Goal: Check status: Check status

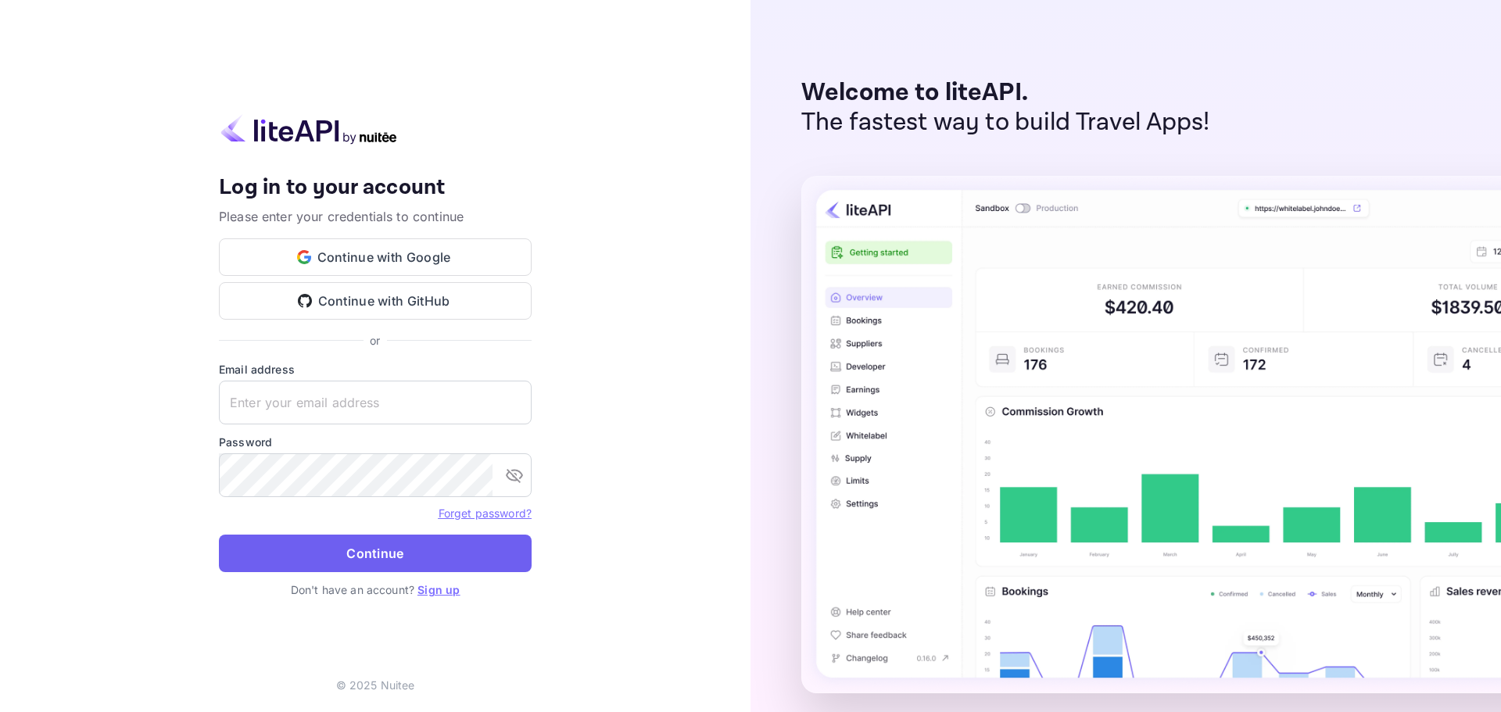
type input "m.belkhir+agent@nuitee.com"
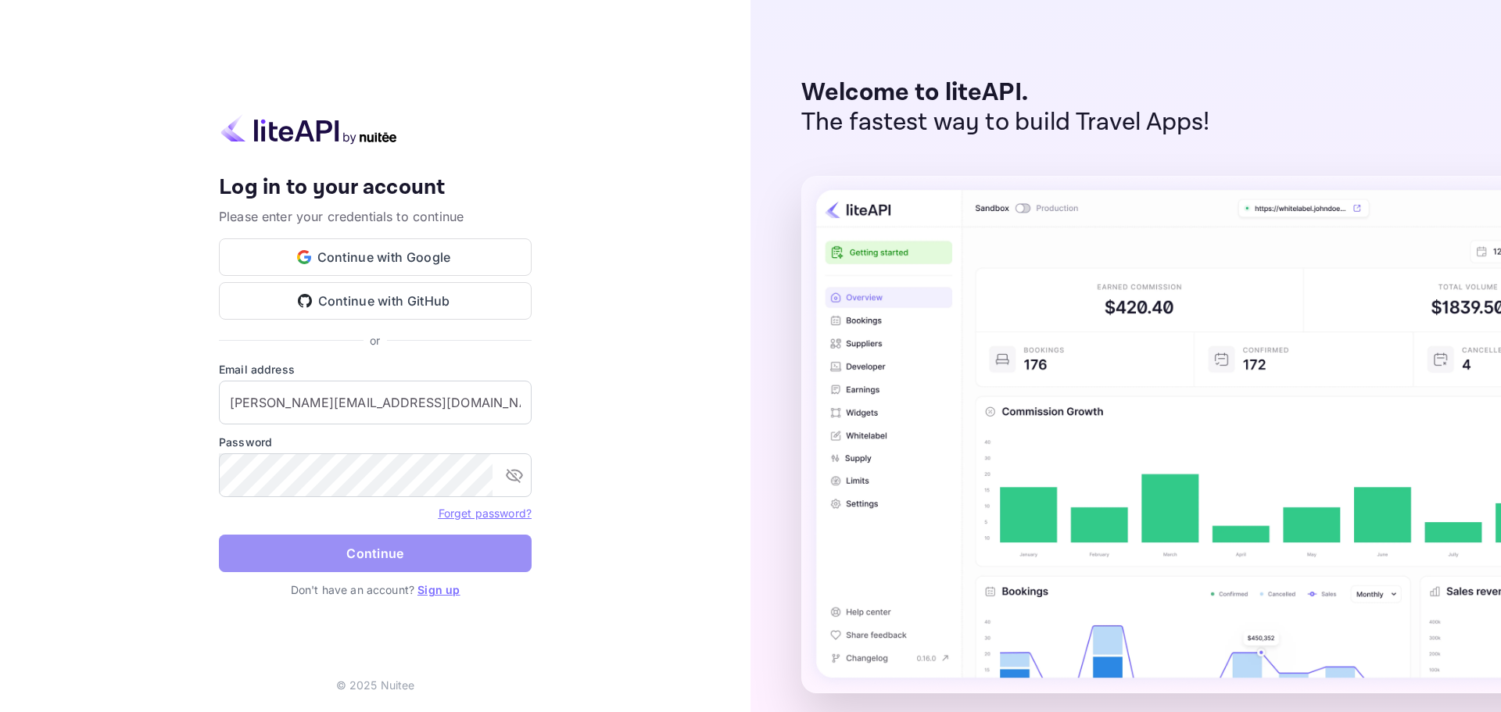
click at [382, 538] on button "Continue" at bounding box center [375, 554] width 313 height 38
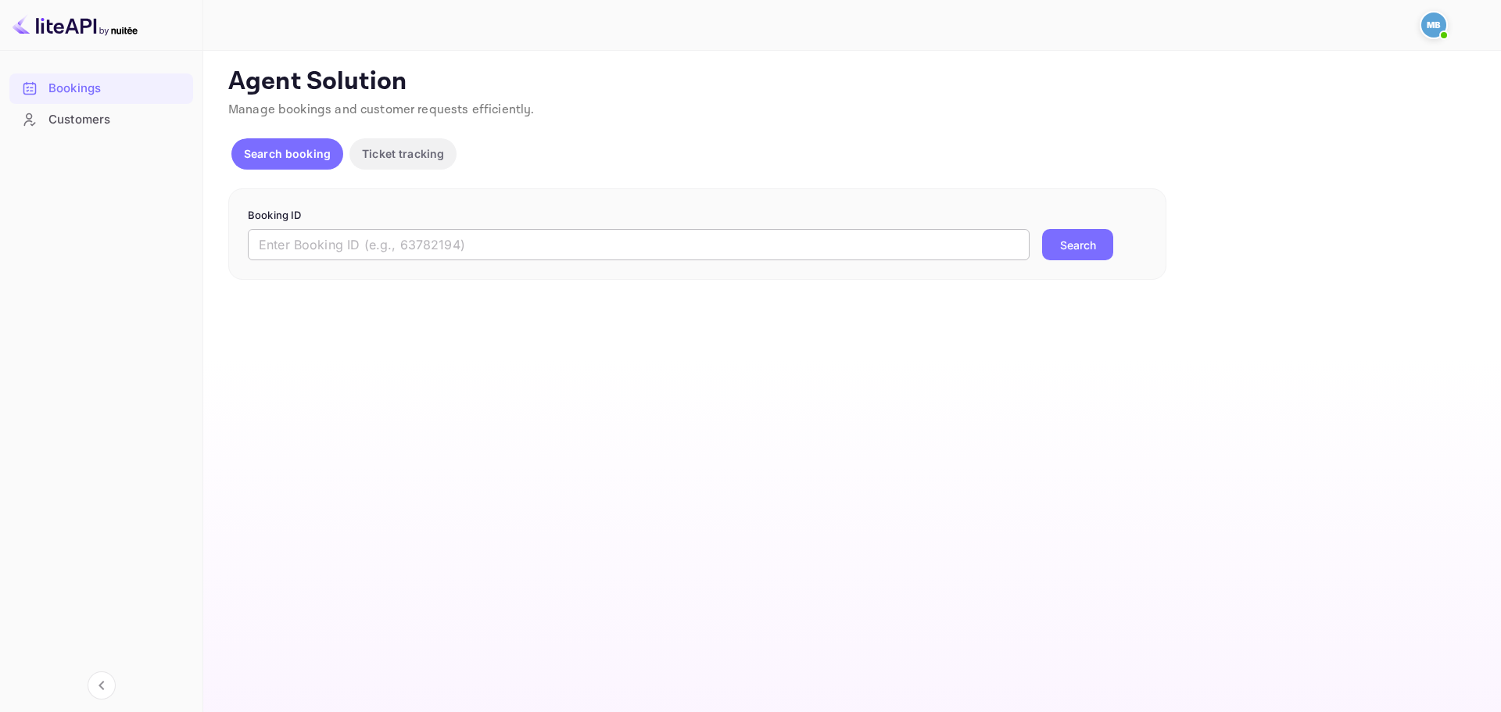
click at [512, 253] on input "text" at bounding box center [639, 244] width 782 height 31
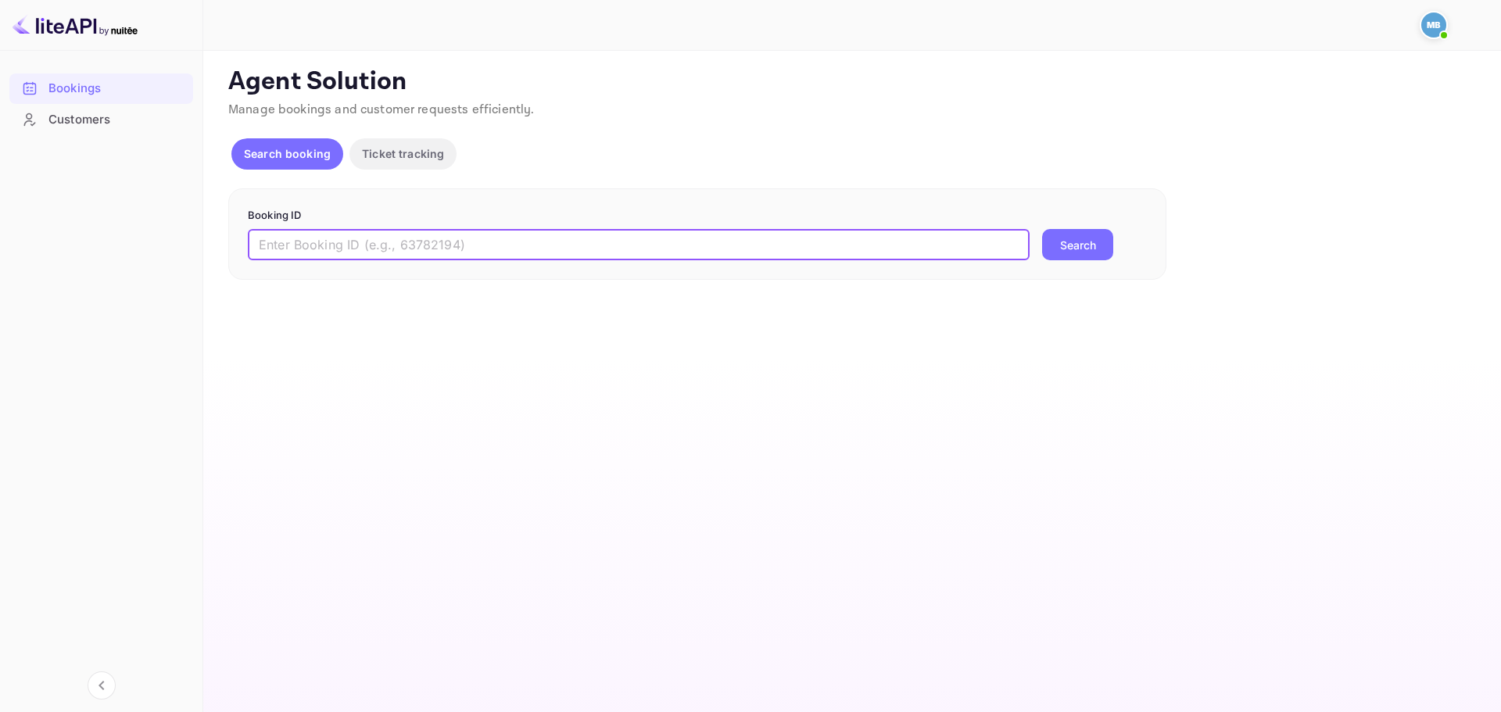
paste input "9771065"
type input "9771065"
click at [1106, 242] on button "Search" at bounding box center [1077, 244] width 71 height 31
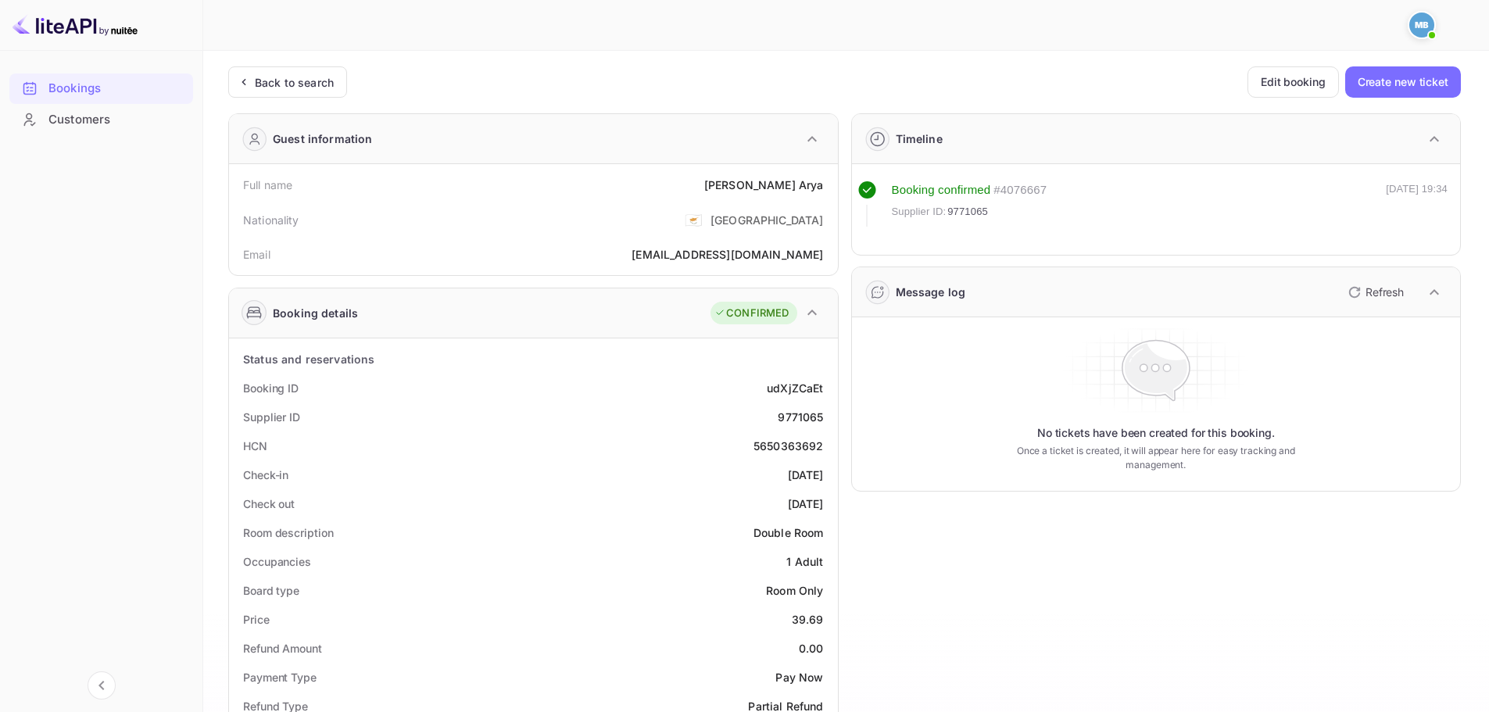
click at [1369, 294] on p "Refresh" at bounding box center [1385, 292] width 38 height 16
click at [312, 91] on div "Back to search" at bounding box center [287, 81] width 119 height 31
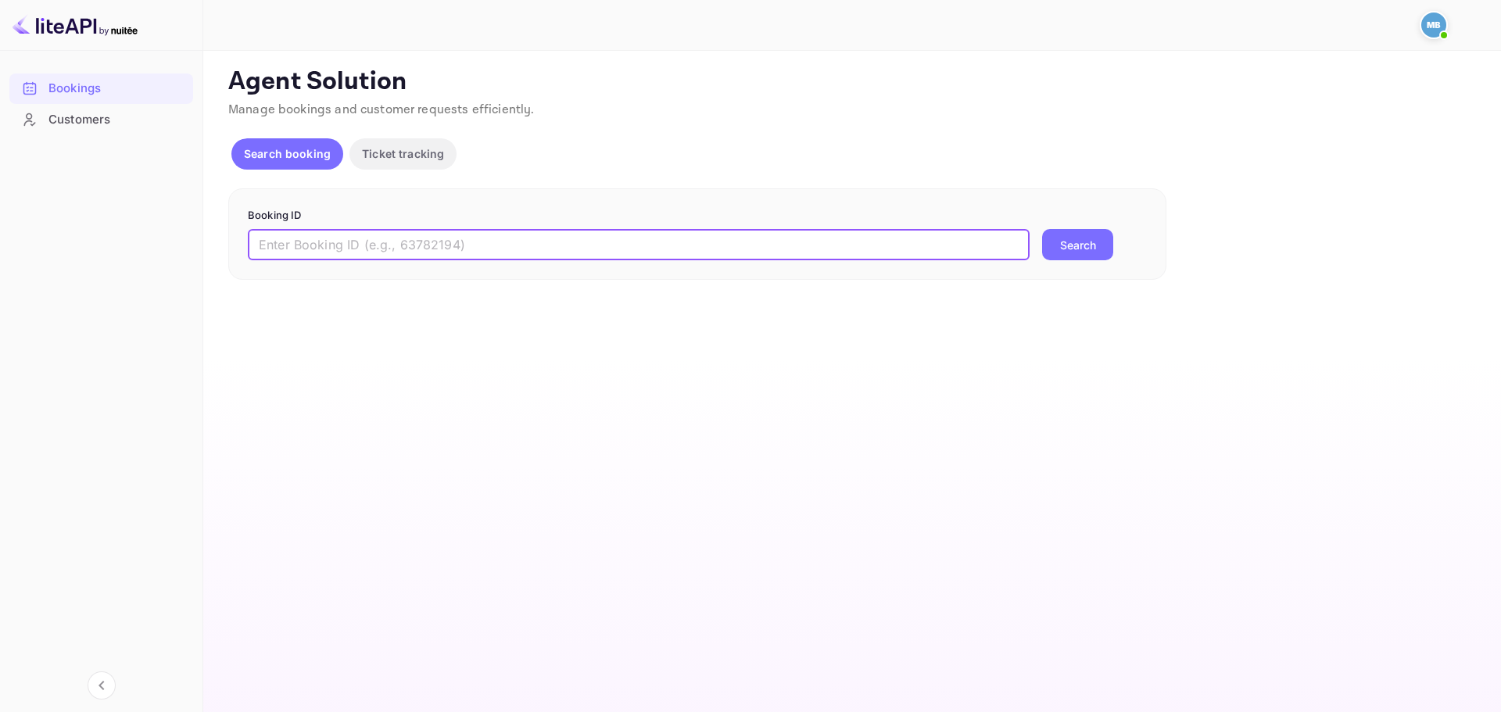
click at [430, 229] on input "text" at bounding box center [639, 244] width 782 height 31
paste input "9771065"
type input "9771065"
click at [1079, 245] on button "Search" at bounding box center [1077, 244] width 71 height 31
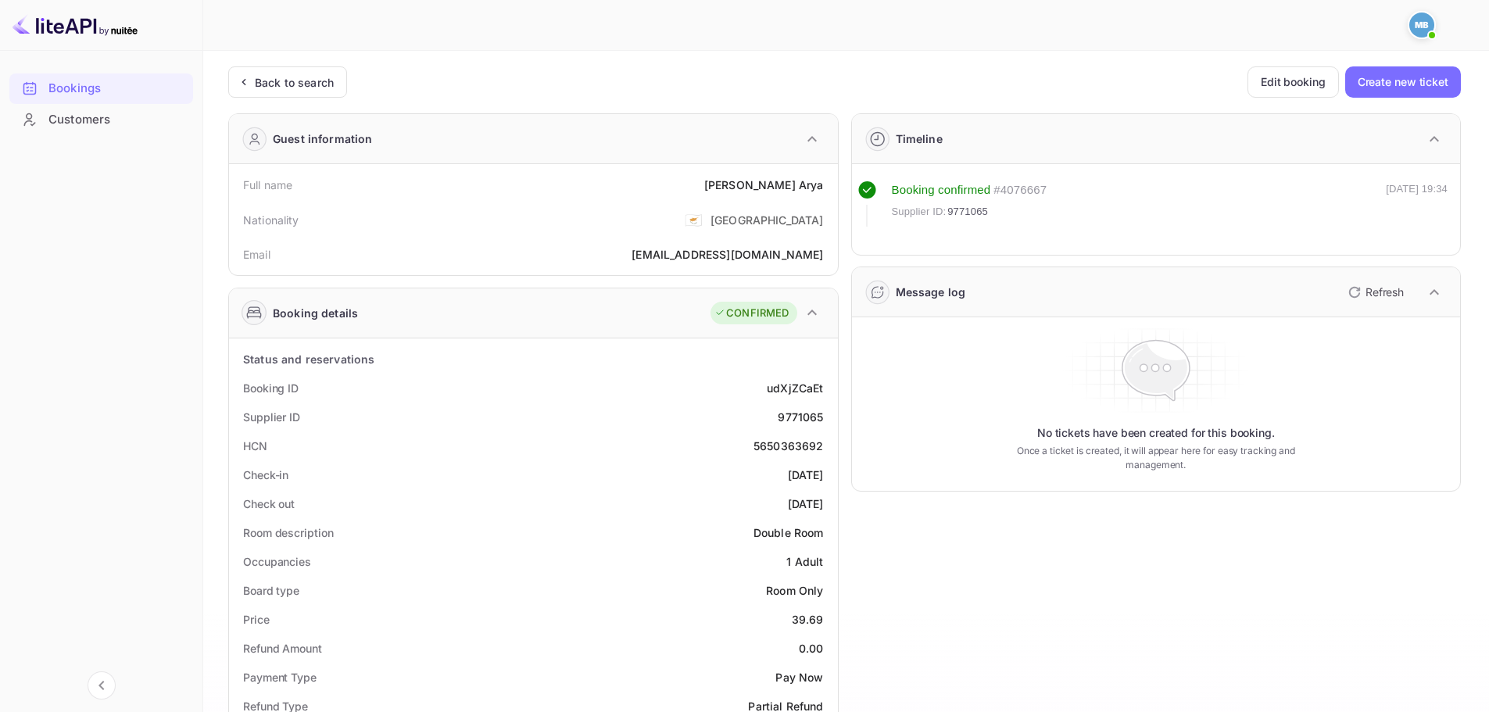
click at [1363, 290] on icon "button" at bounding box center [1354, 292] width 19 height 19
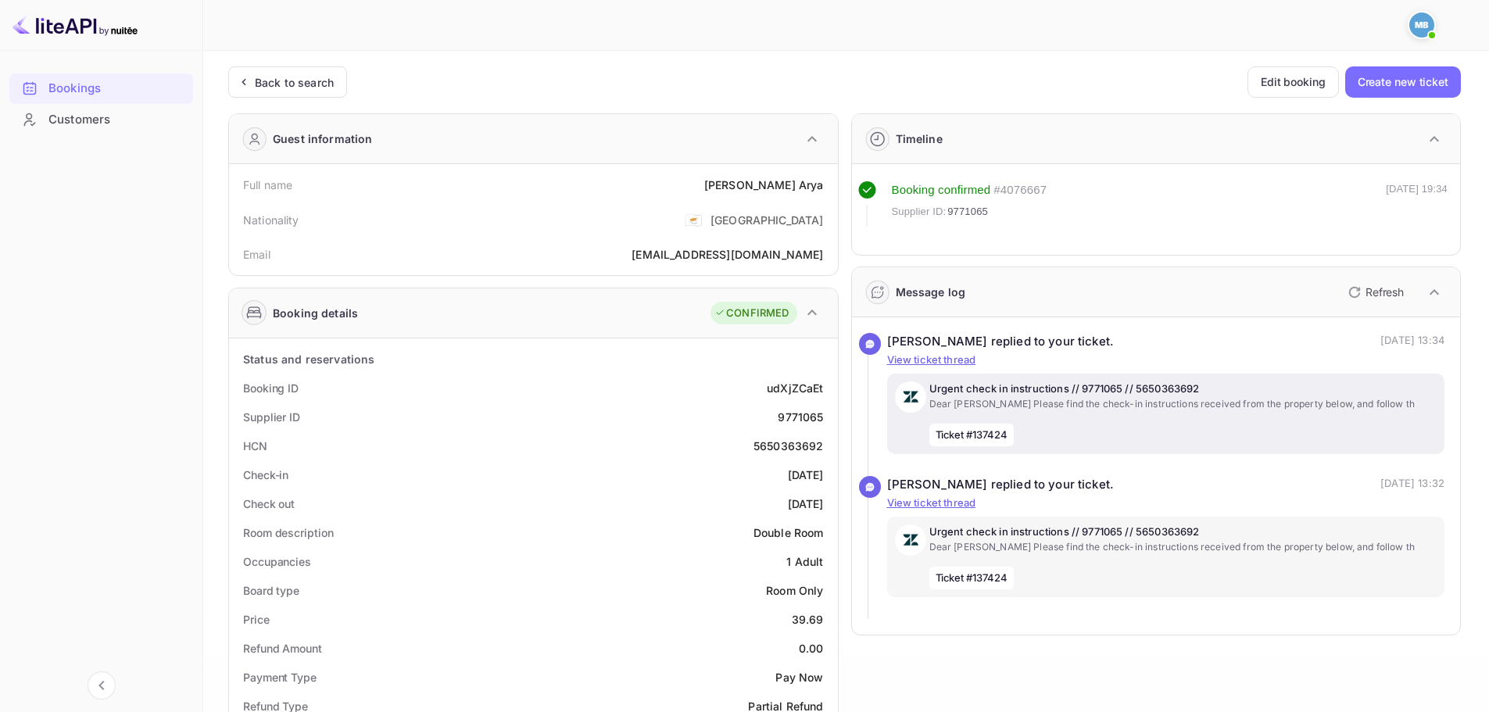
click at [1094, 397] on p "Dear [PERSON_NAME] Please find the check-in instructions received from the prop…" at bounding box center [1184, 404] width 508 height 14
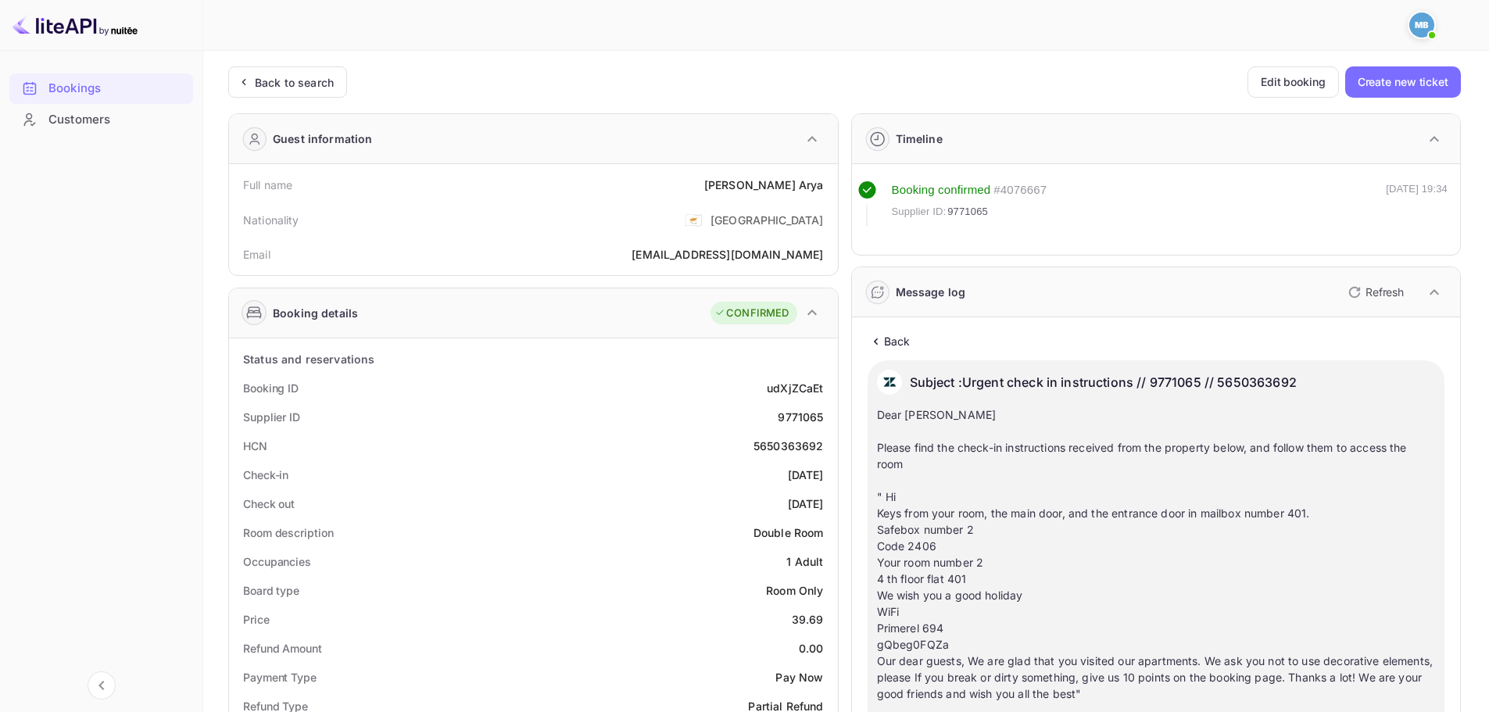
drag, startPoint x: 1204, startPoint y: 62, endPoint x: 1190, endPoint y: 98, distance: 38.6
click at [303, 74] on div "Back to search" at bounding box center [294, 82] width 79 height 16
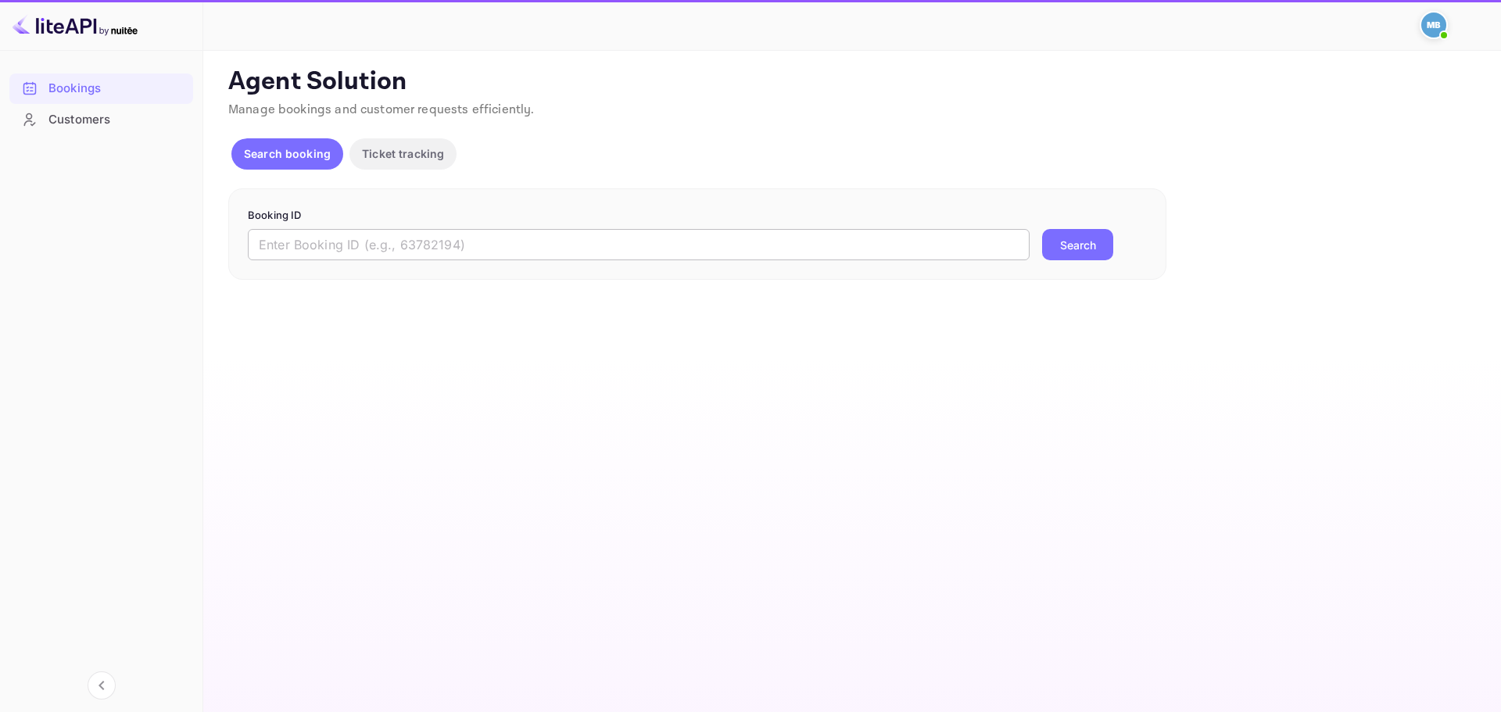
click at [464, 249] on input "text" at bounding box center [639, 244] width 782 height 31
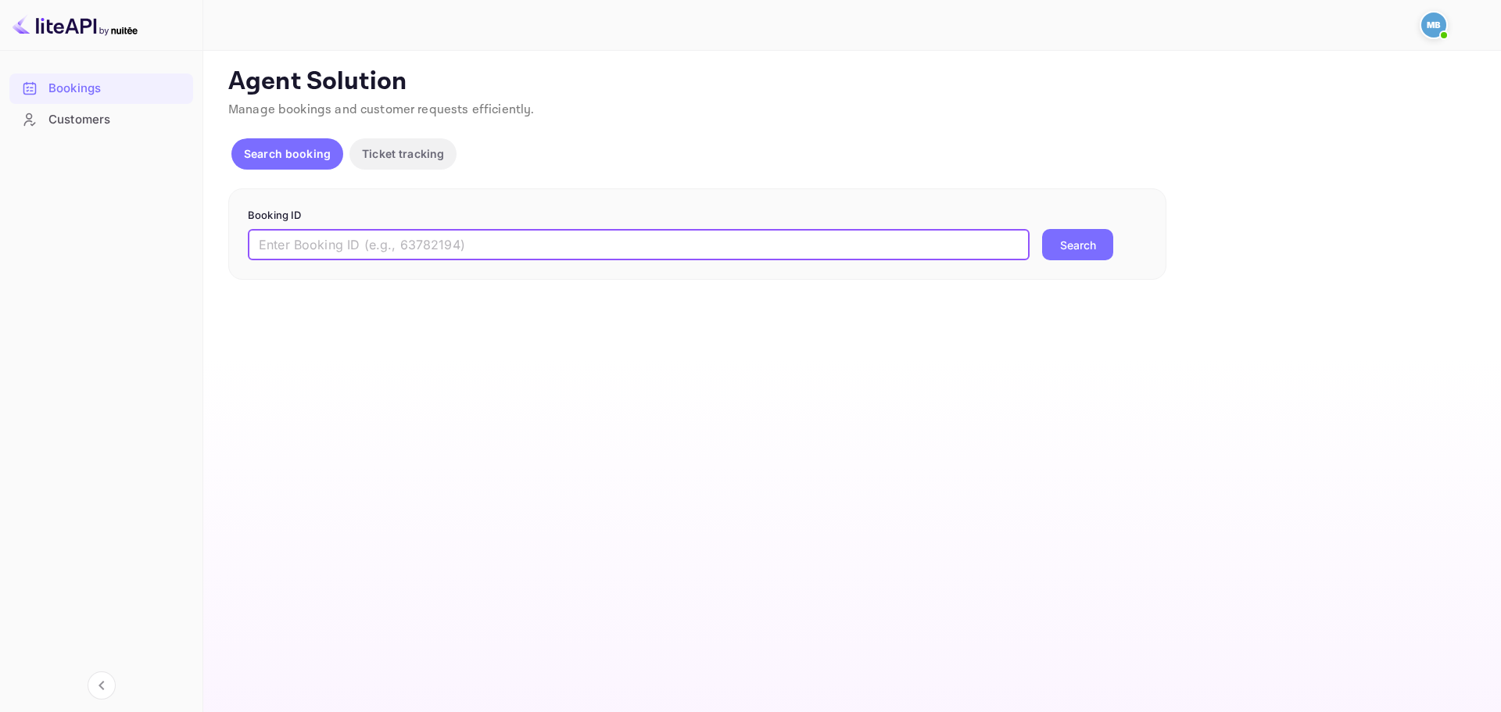
click at [464, 249] on input "text" at bounding box center [639, 244] width 782 height 31
paste input "9712981"
type input "9712981"
click at [1042, 229] on button "Search" at bounding box center [1077, 244] width 71 height 31
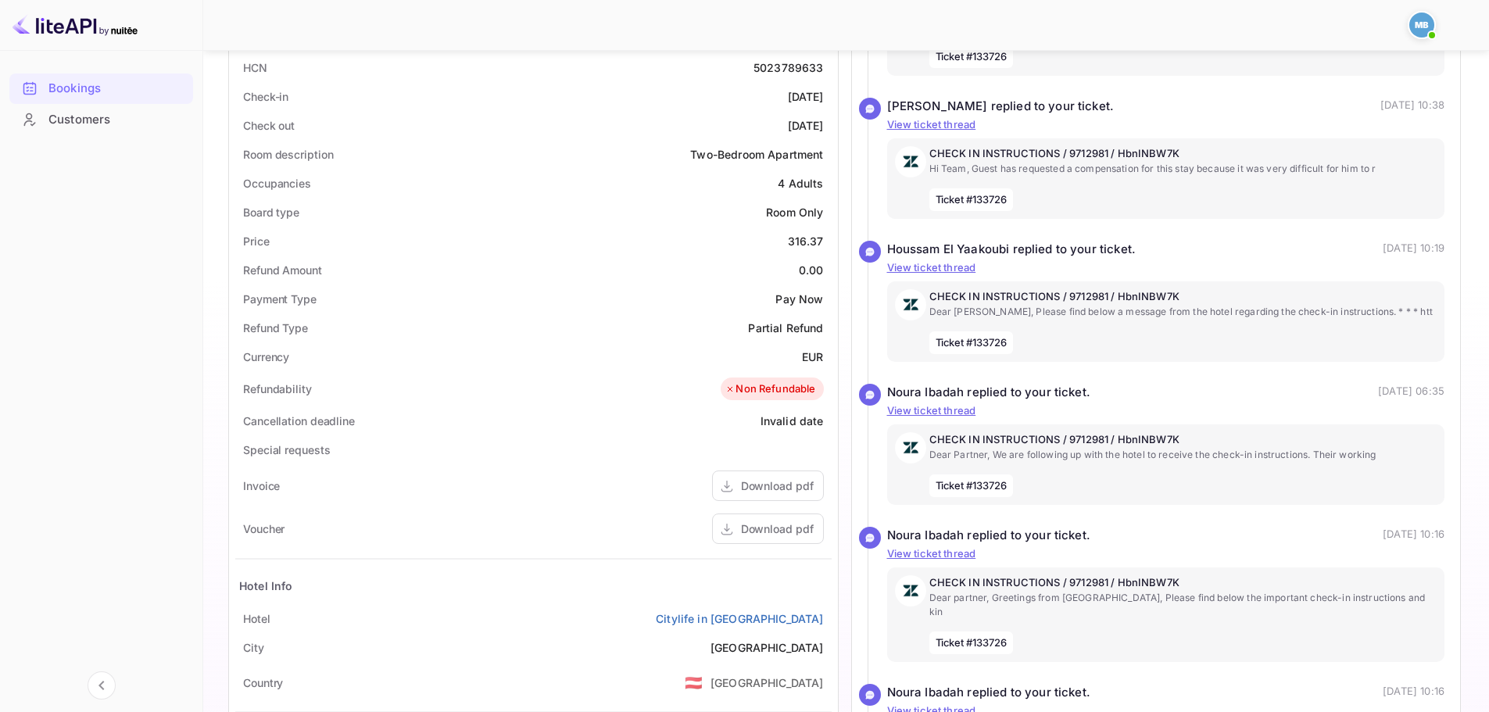
scroll to position [380, 0]
click at [751, 524] on div "Download pdf" at bounding box center [777, 527] width 73 height 16
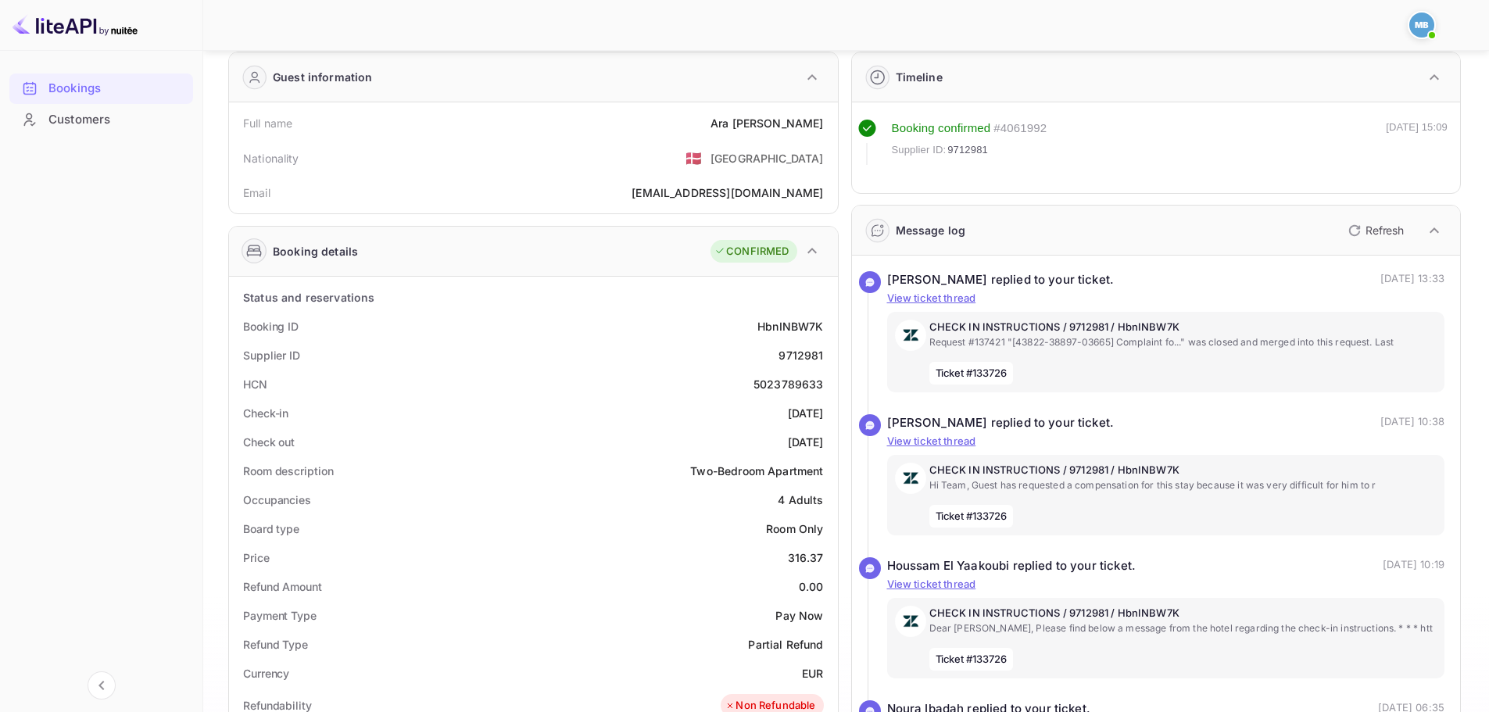
scroll to position [0, 0]
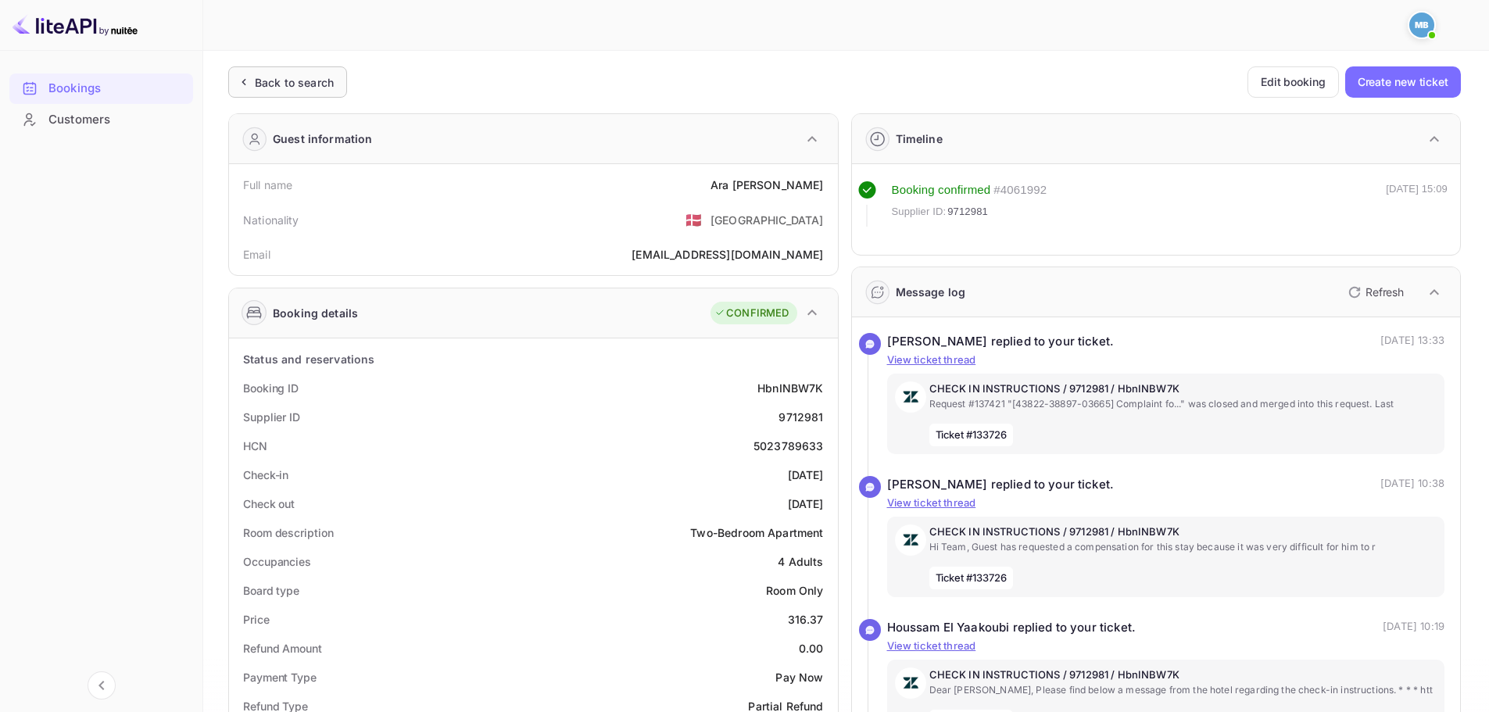
click at [291, 91] on div "Back to search" at bounding box center [287, 81] width 119 height 31
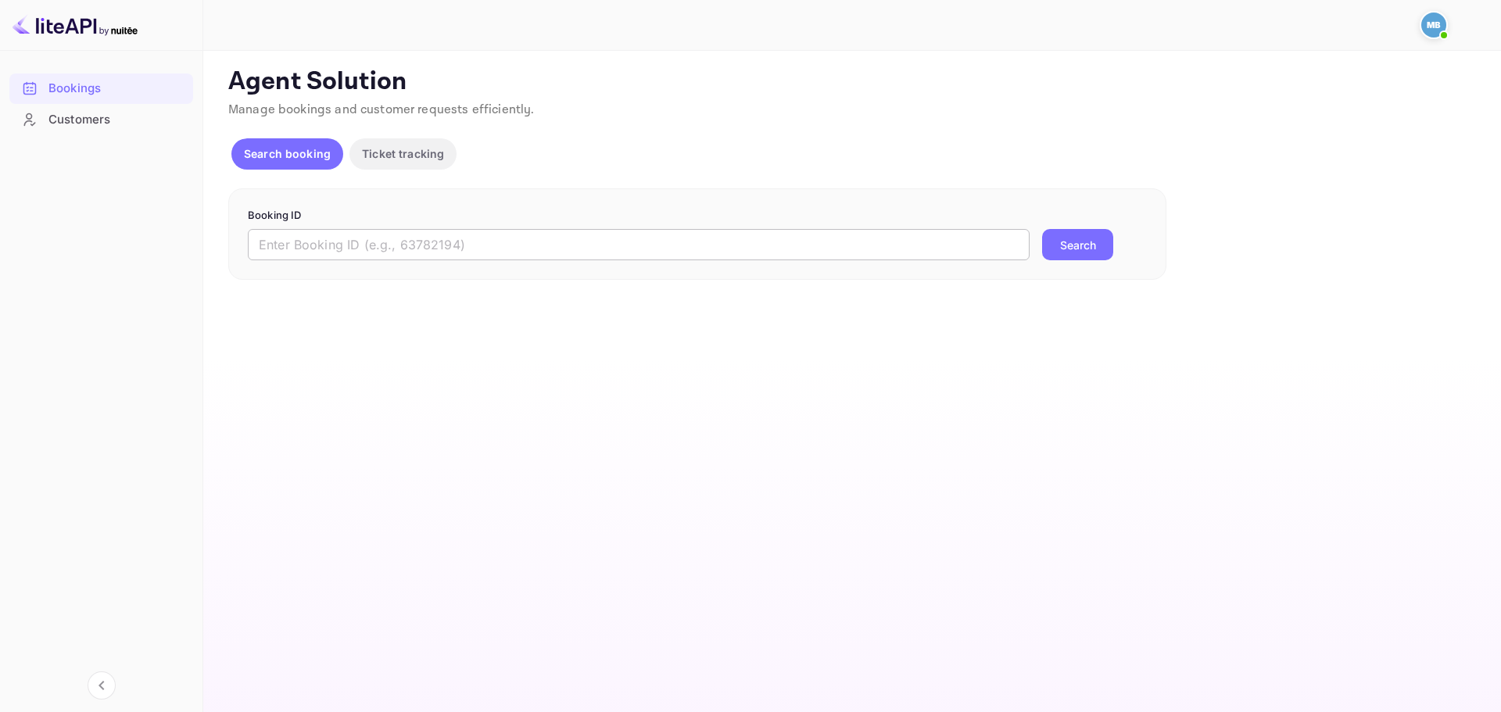
click at [468, 248] on input "text" at bounding box center [639, 244] width 782 height 31
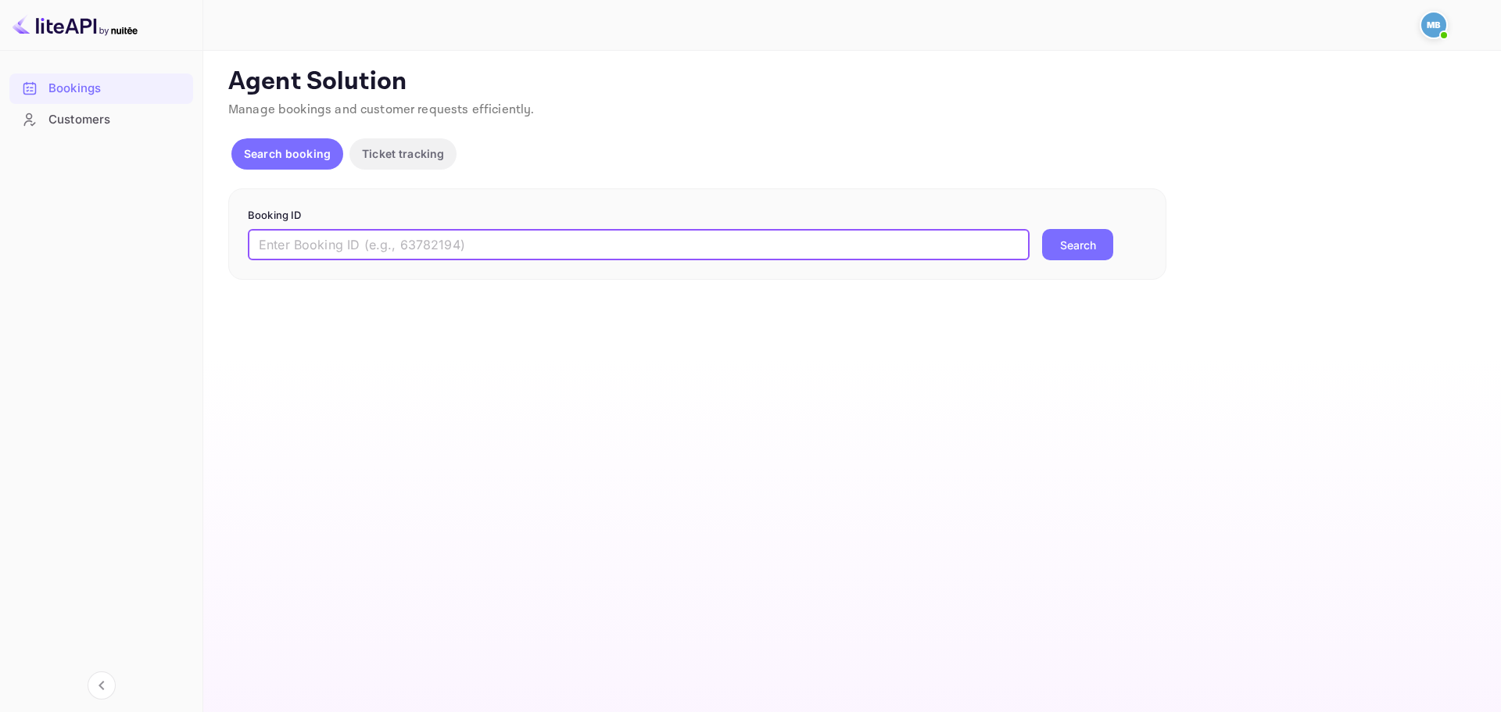
paste input "VhYLbbNd_"
type input "VhYLbbNd_"
click at [1099, 227] on form "Booking ID VhYLbbNd_ ​ Search" at bounding box center [697, 234] width 899 height 53
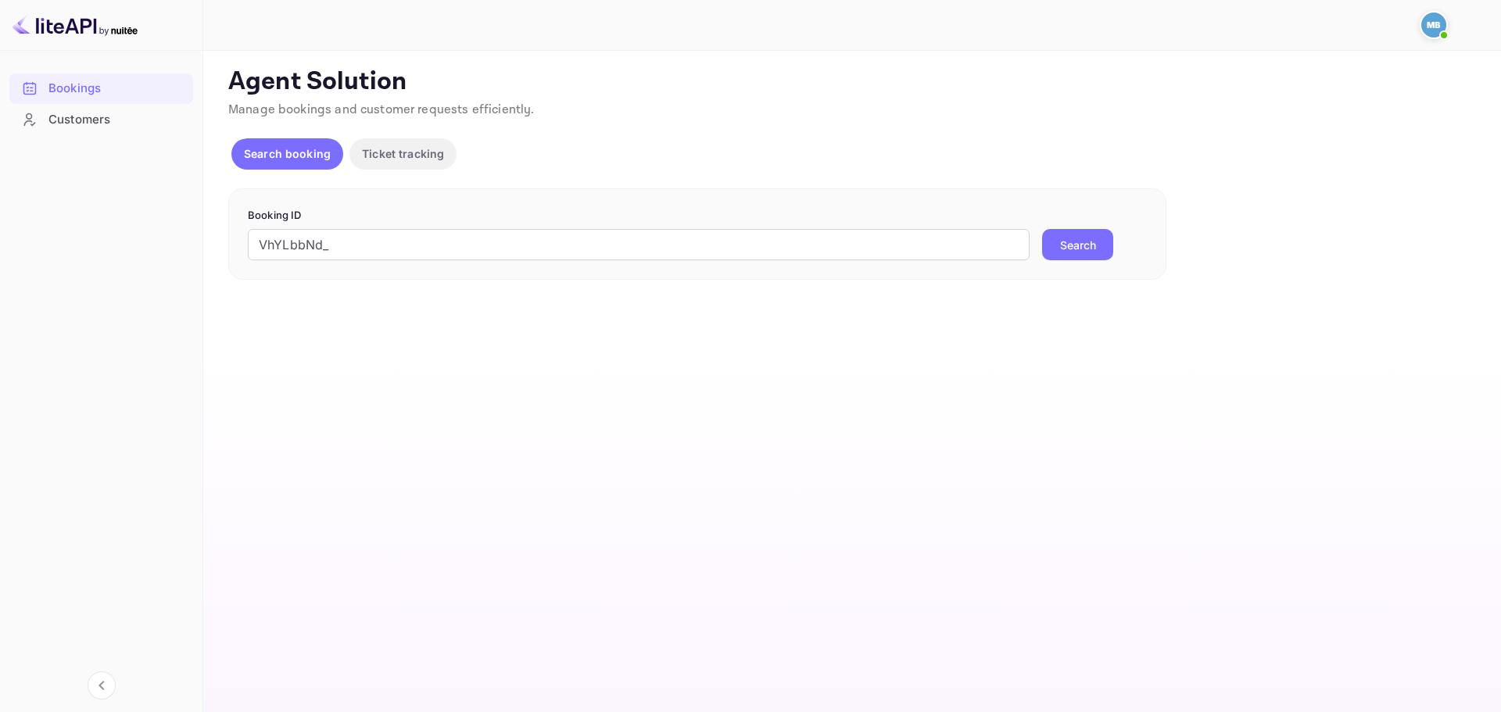
click at [1092, 245] on button "Search" at bounding box center [1077, 244] width 71 height 31
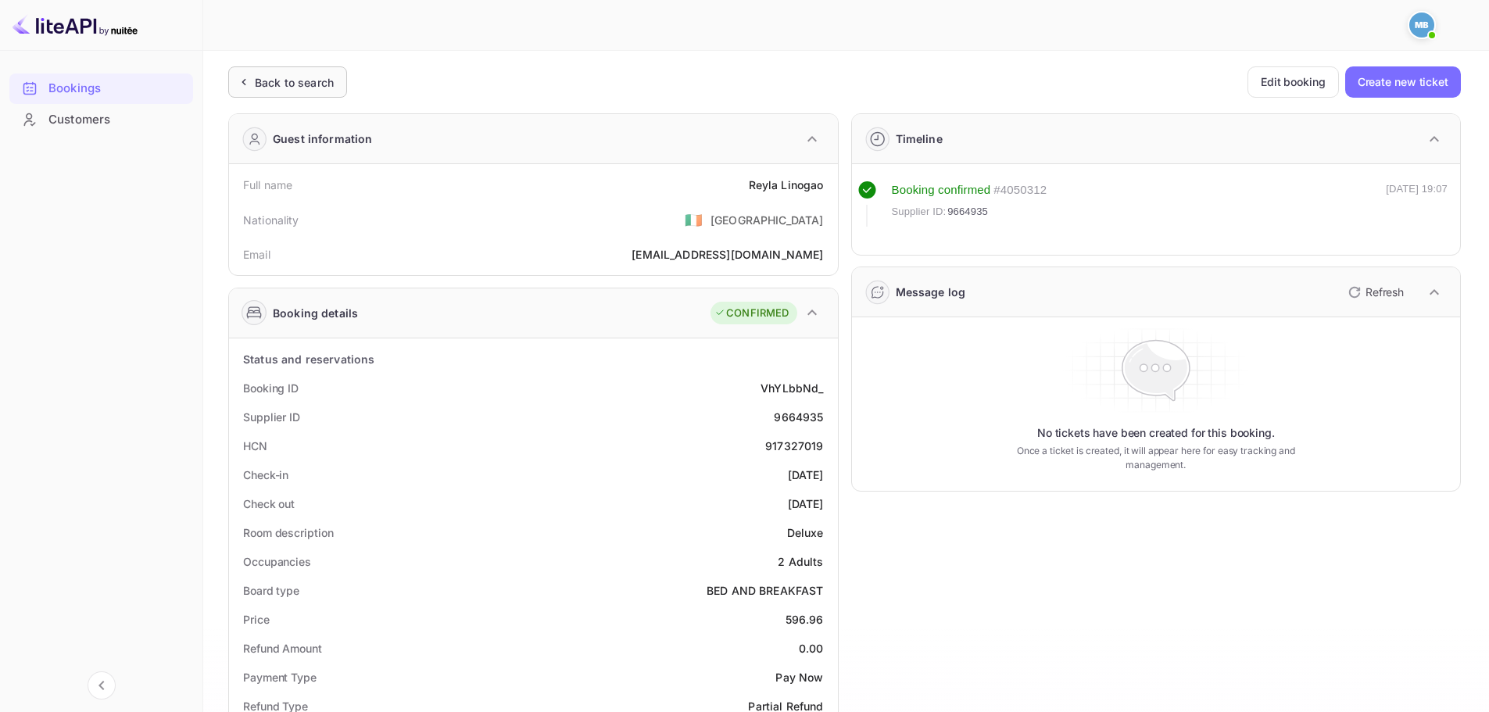
click at [294, 97] on div "Back to search" at bounding box center [287, 81] width 119 height 31
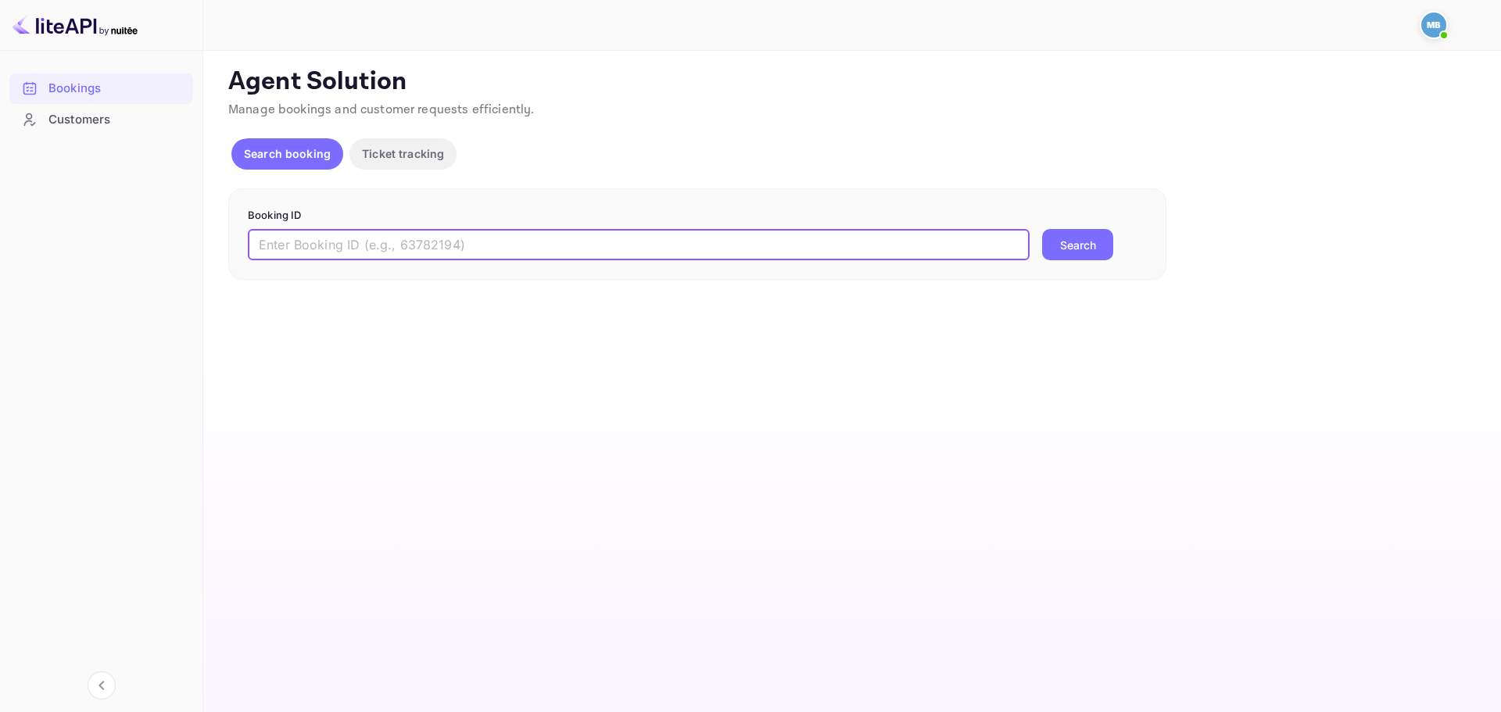
click at [490, 242] on input "text" at bounding box center [639, 244] width 782 height 31
paste input "9712981"
type input "9712981"
click at [1042, 229] on button "Search" at bounding box center [1077, 244] width 71 height 31
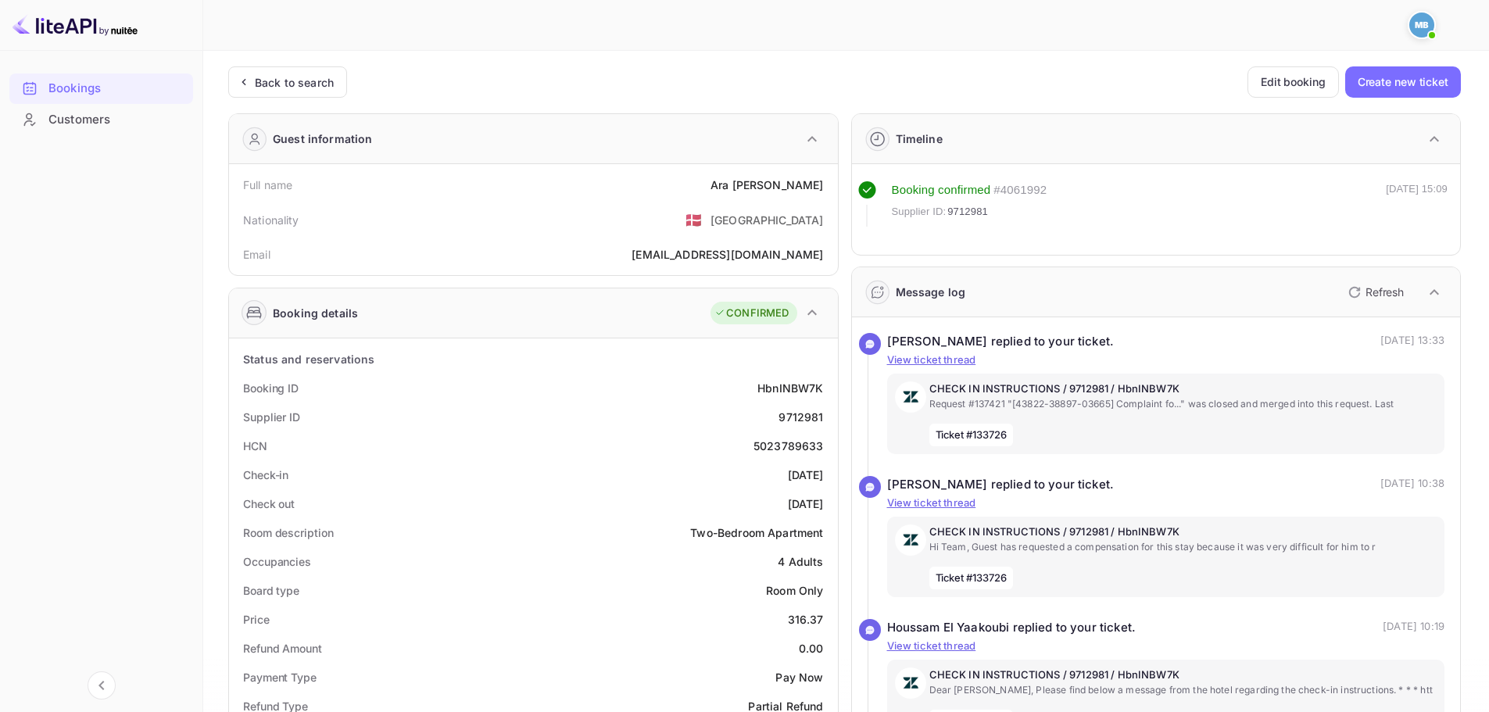
click at [844, 258] on div "Timeline Booking confirmed # 4061992 Supplier ID: 9712981 [DATE] 15:09 Message …" at bounding box center [1150, 718] width 623 height 1235
drag, startPoint x: 856, startPoint y: 259, endPoint x: 926, endPoint y: 267, distance: 70.9
click at [926, 267] on div "Timeline Booking confirmed # 4061992 Supplier ID: 9712981 [DATE] 15:09 Message …" at bounding box center [1150, 718] width 623 height 1235
click at [984, 277] on div "Message log Refresh" at bounding box center [1156, 292] width 609 height 50
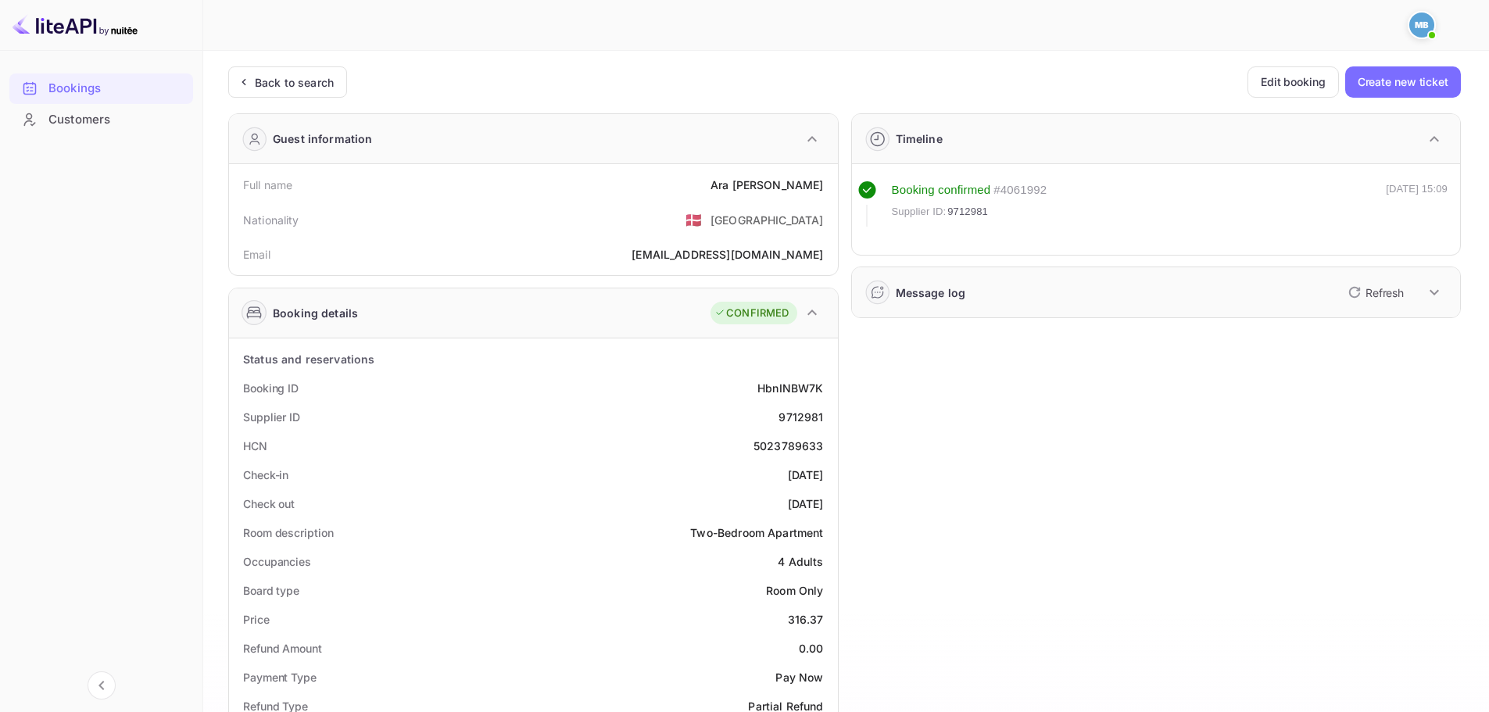
click at [870, 266] on div "Timeline Booking confirmed # 4061992 Supplier ID: 9712981 [DATE] 15:09 Message …" at bounding box center [1150, 671] width 623 height 1140
click at [920, 276] on div "Message log Refresh" at bounding box center [1156, 292] width 609 height 50
